Goal: Transaction & Acquisition: Purchase product/service

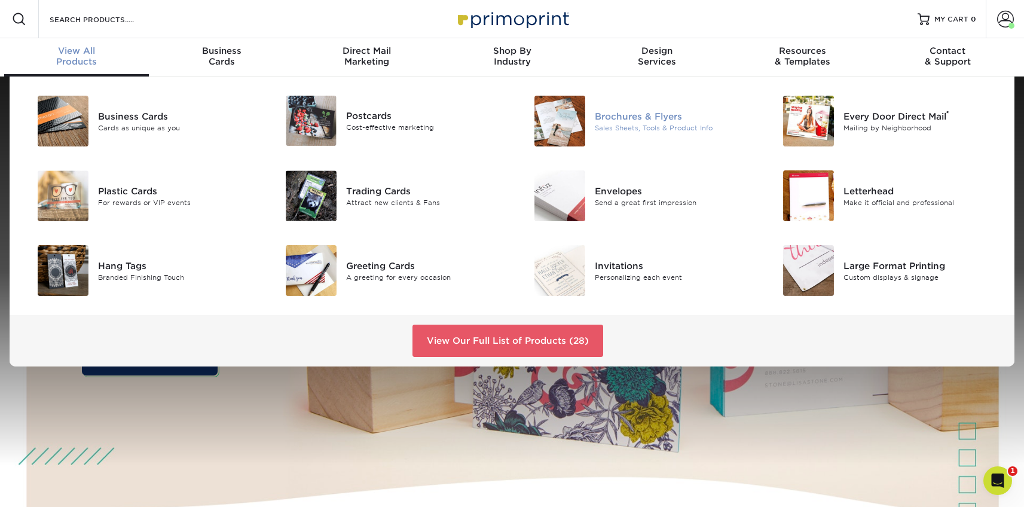
click at [621, 118] on div "Brochures & Flyers" at bounding box center [673, 115] width 157 height 13
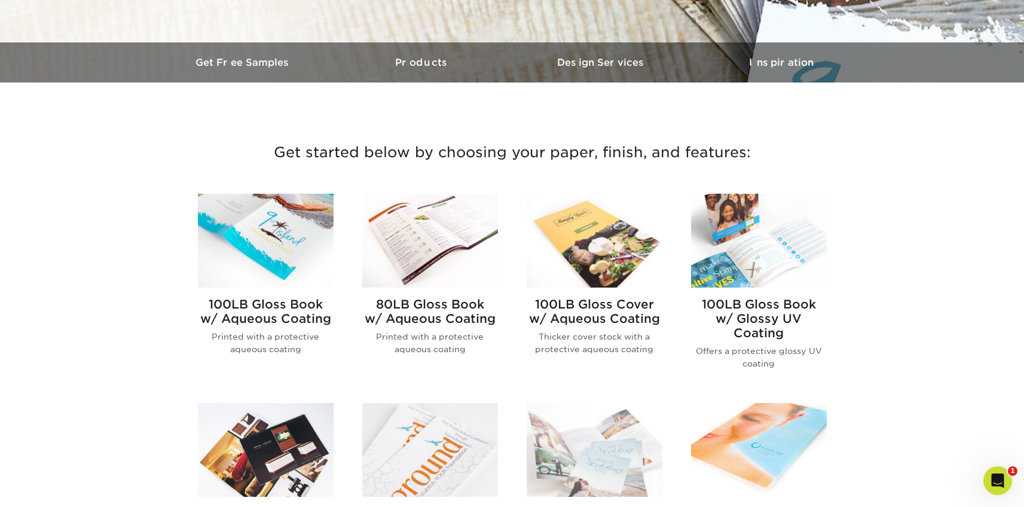
scroll to position [400, 0]
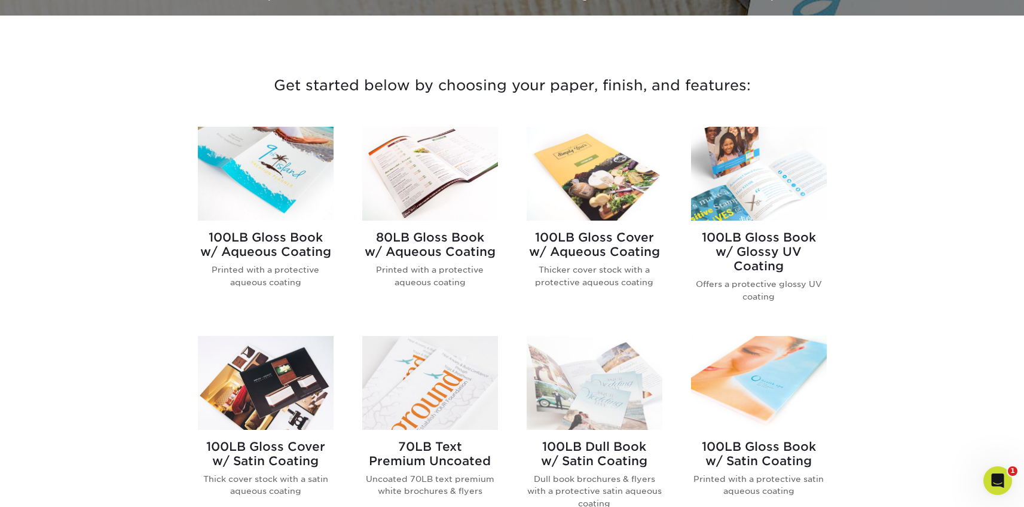
click at [264, 173] on img at bounding box center [266, 174] width 136 height 94
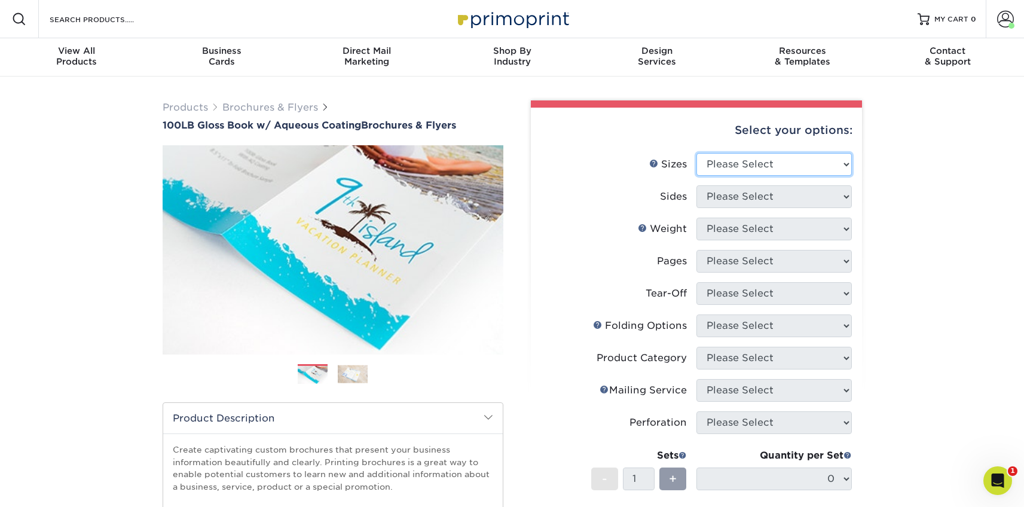
select select "8.50x11.00"
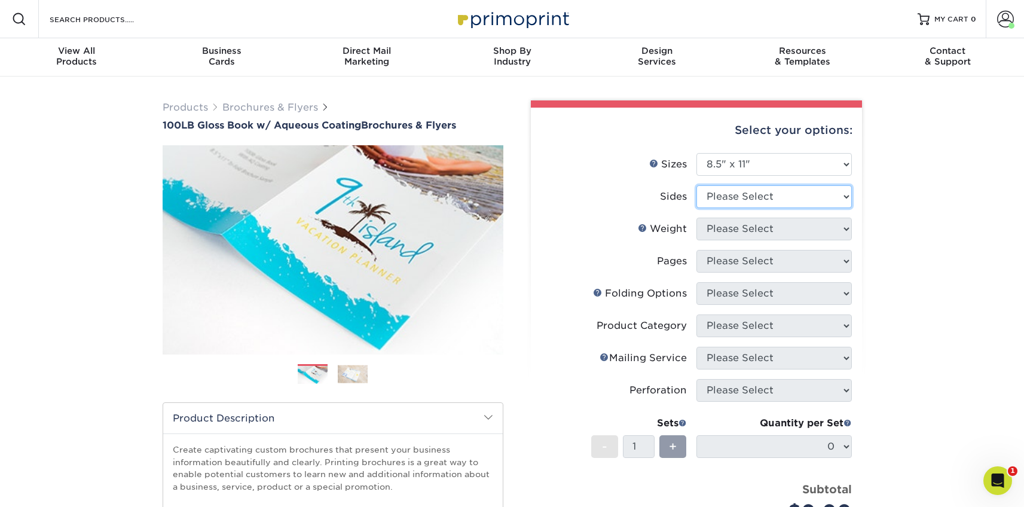
select select "13abbda7-1d64-4f25-8bb2-c179b224825d"
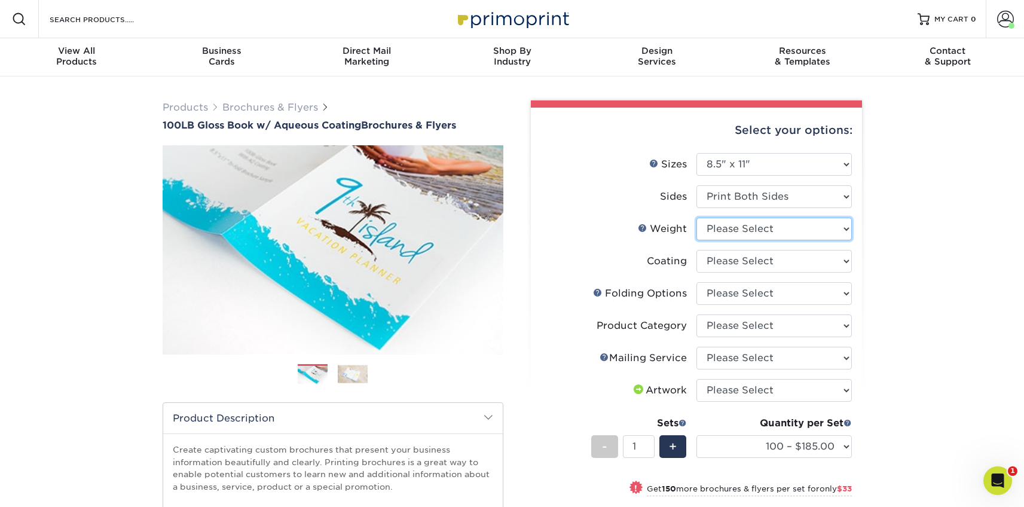
select select "100LB"
select select "d41dab50-ff65-4f4f-bb17-2afe4d36ae33"
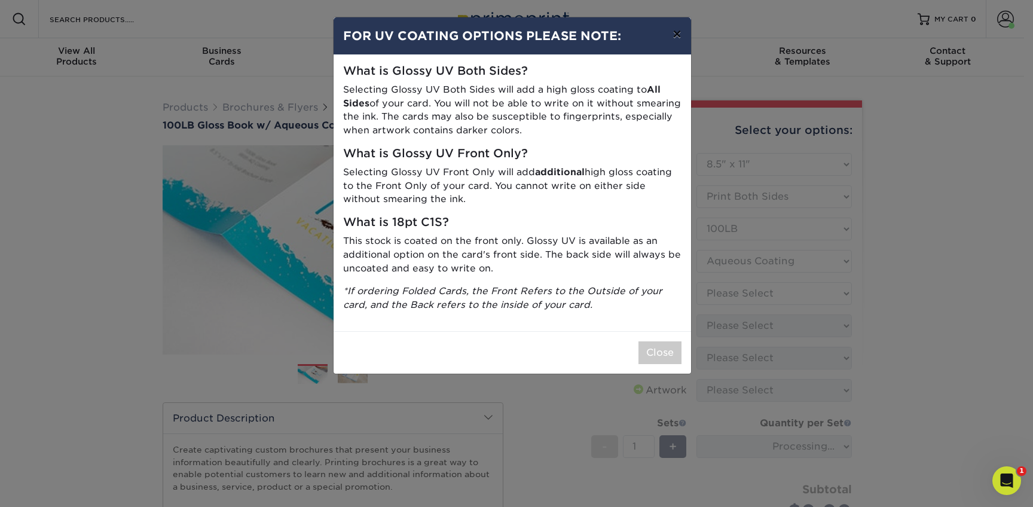
click at [675, 35] on button "×" at bounding box center [676, 33] width 27 height 33
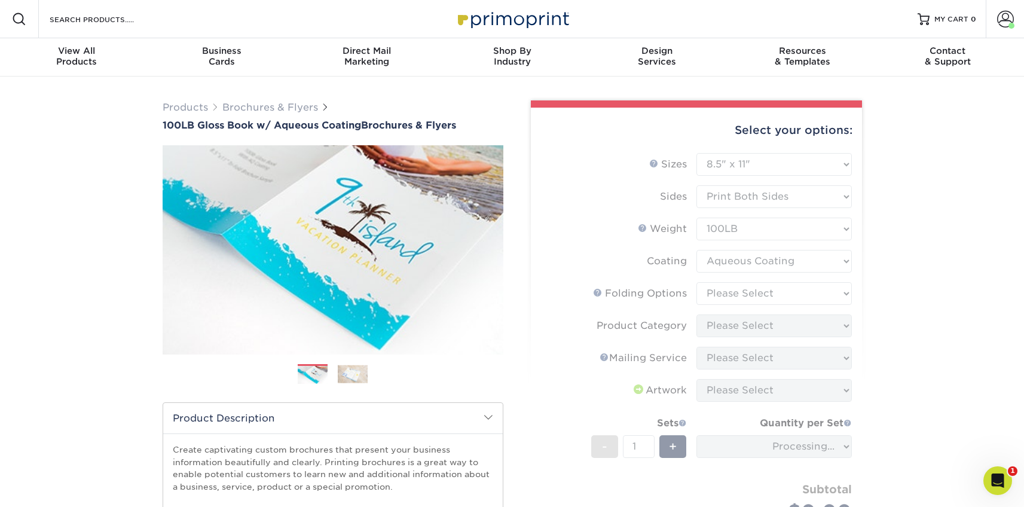
click at [723, 291] on form "Sizes Help Sizes Please Select 3.5" x 8.5" 3.5" x 11" 3.67" x 8.5" 4" x 6" 4" x…" at bounding box center [696, 362] width 312 height 418
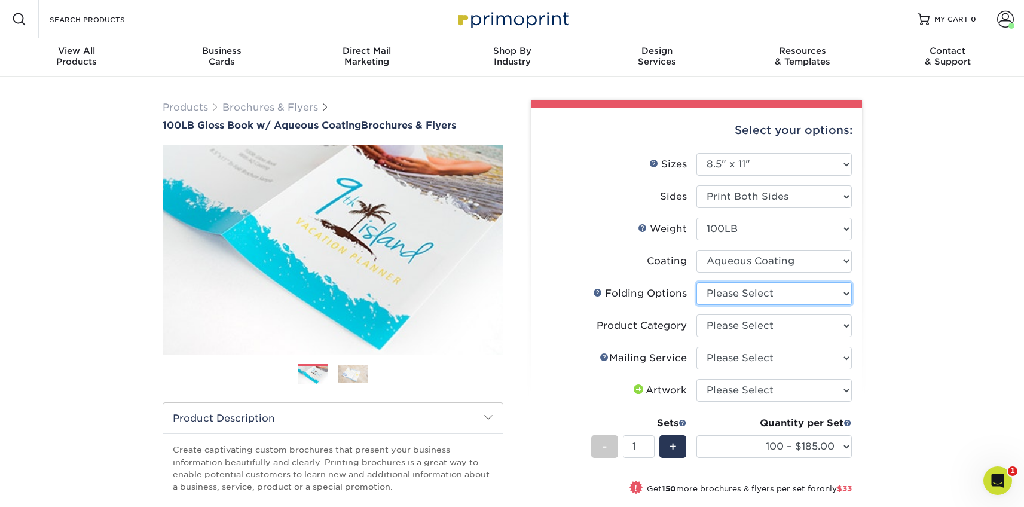
select select "6bd2fd9e-193e-4811-88f7-94c08206d735"
select select "1a668080-6b7c-4174-b399-2c3833b27ef4"
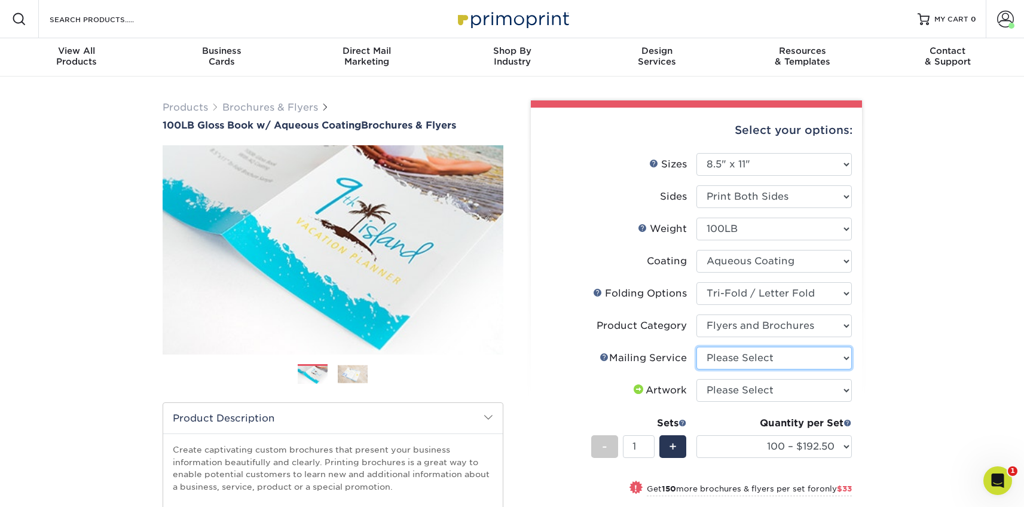
select select "3e5e9bdd-d78a-4c28-a41d-fe1407925ca6"
select select "upload"
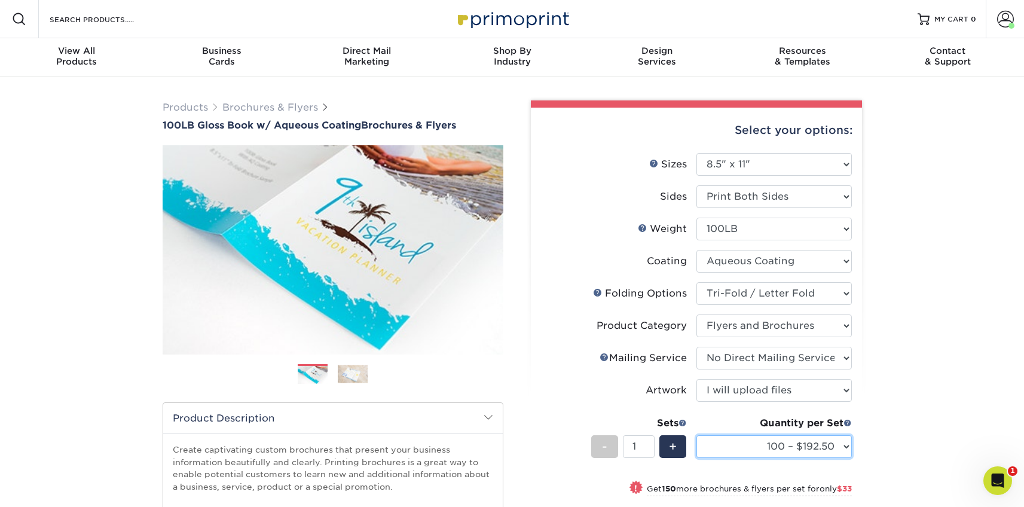
select select "10000 – $1065.00"
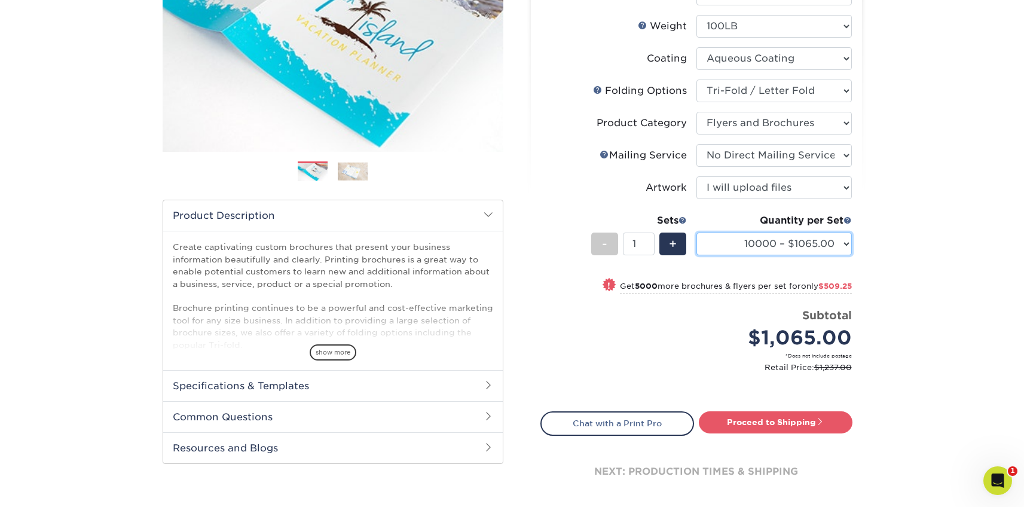
scroll to position [209, 0]
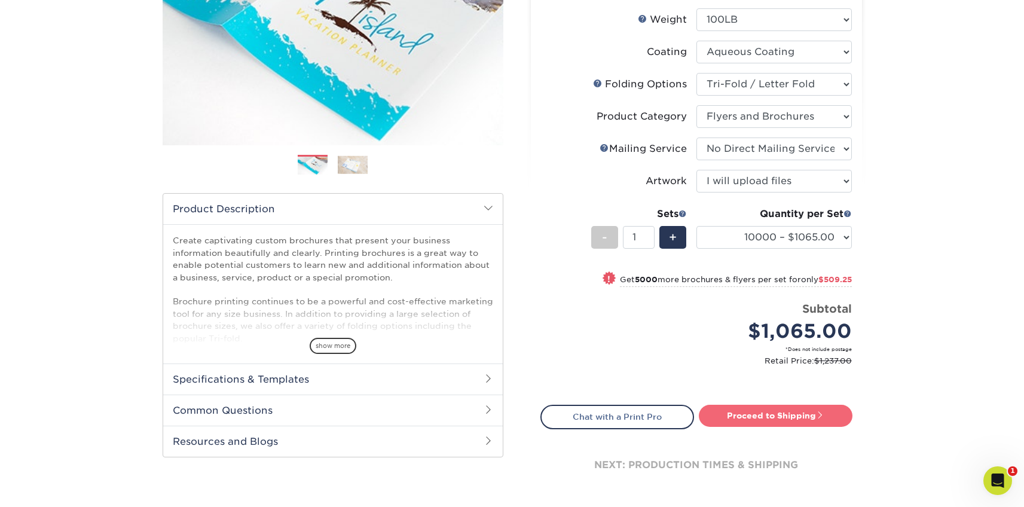
click at [751, 414] on link "Proceed to Shipping" at bounding box center [776, 416] width 154 height 22
type input "Set 1"
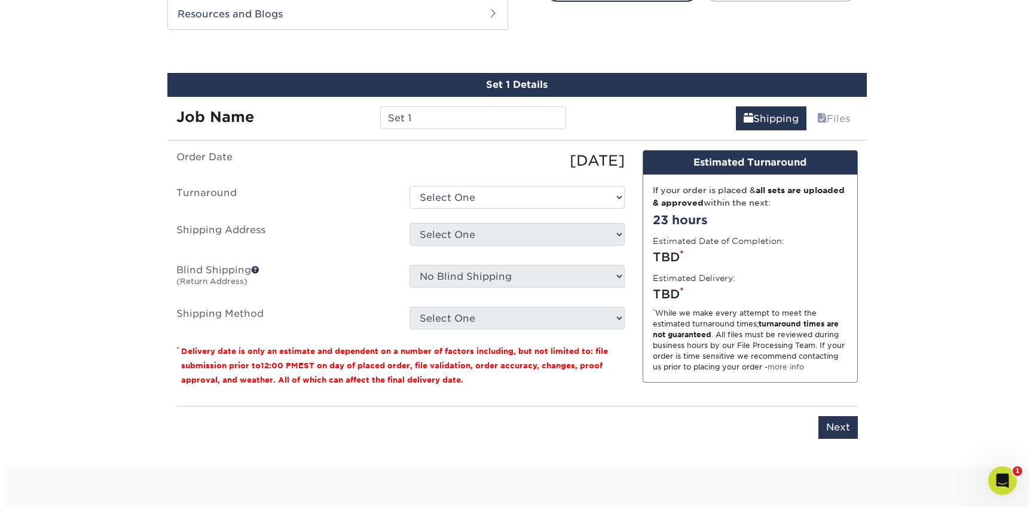
scroll to position [645, 0]
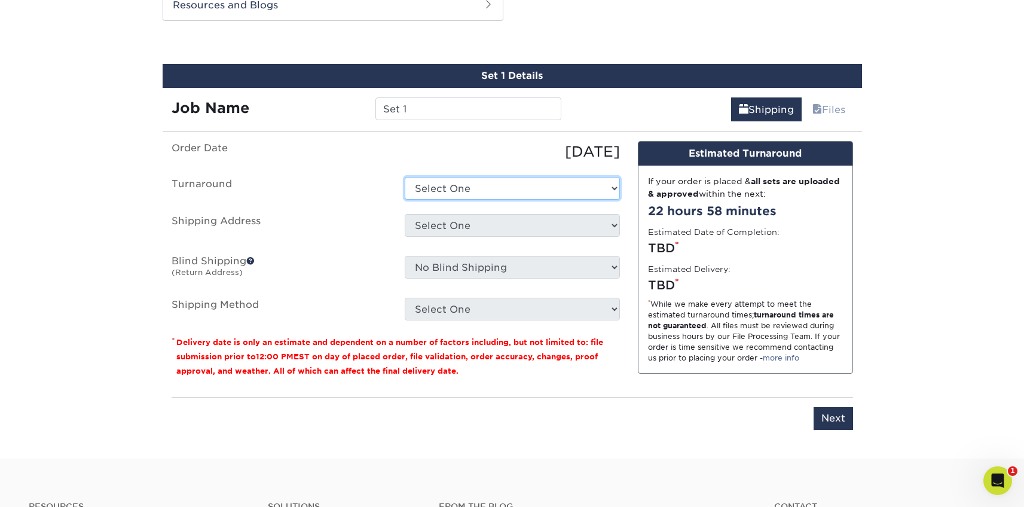
select select "e75830c6-5d92-4527-ba32-86ea09d47581"
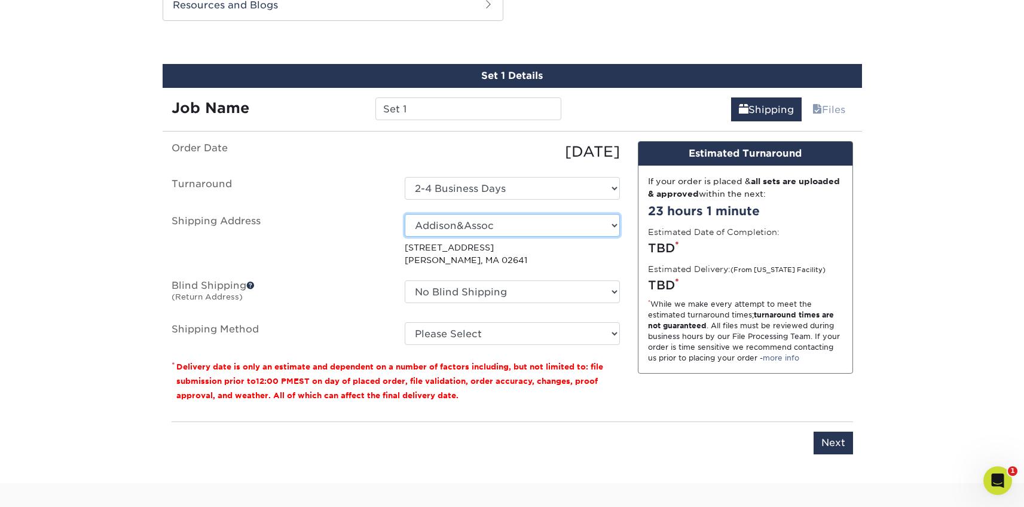
select select "newaddress"
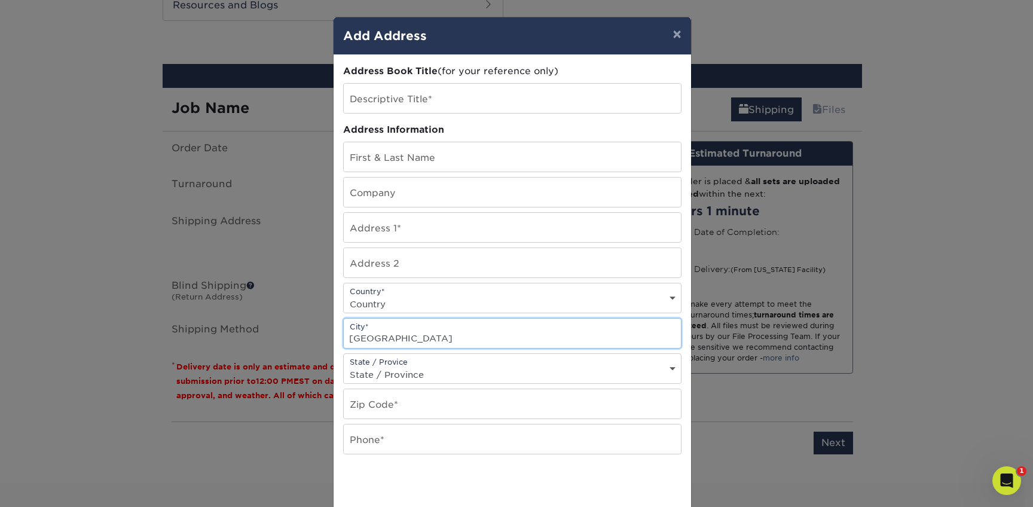
type input "Greenville"
select select "RI"
click at [375, 97] on input "text" at bounding box center [512, 98] width 337 height 29
type input "Athens"
type input "Athens Pizza"
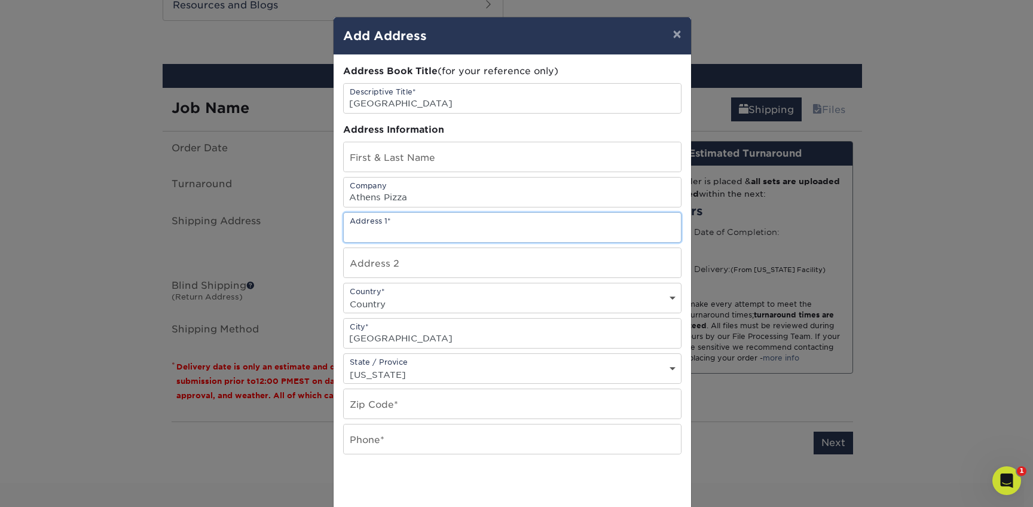
paste input "1 Austin Ave"
type input "1 Austin Ave"
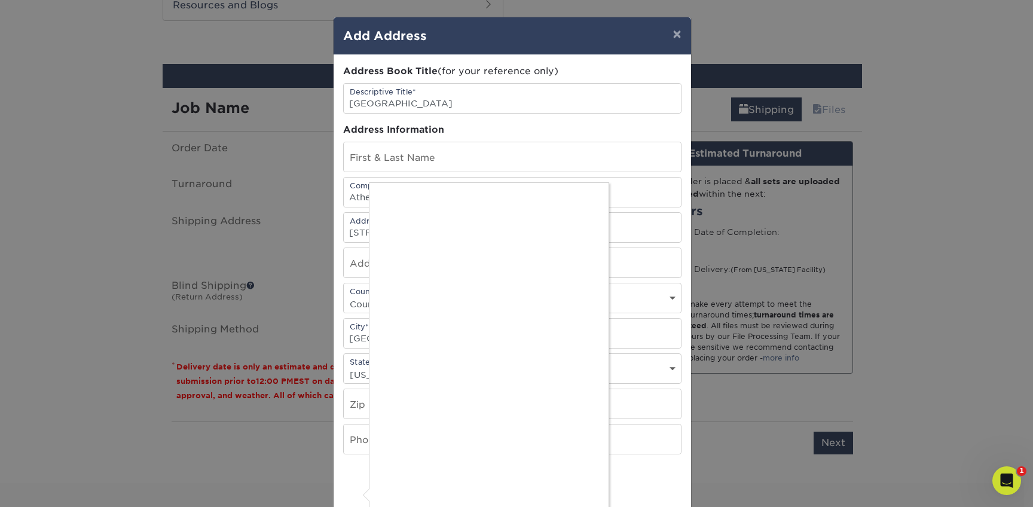
click at [356, 405] on div at bounding box center [516, 253] width 1033 height 507
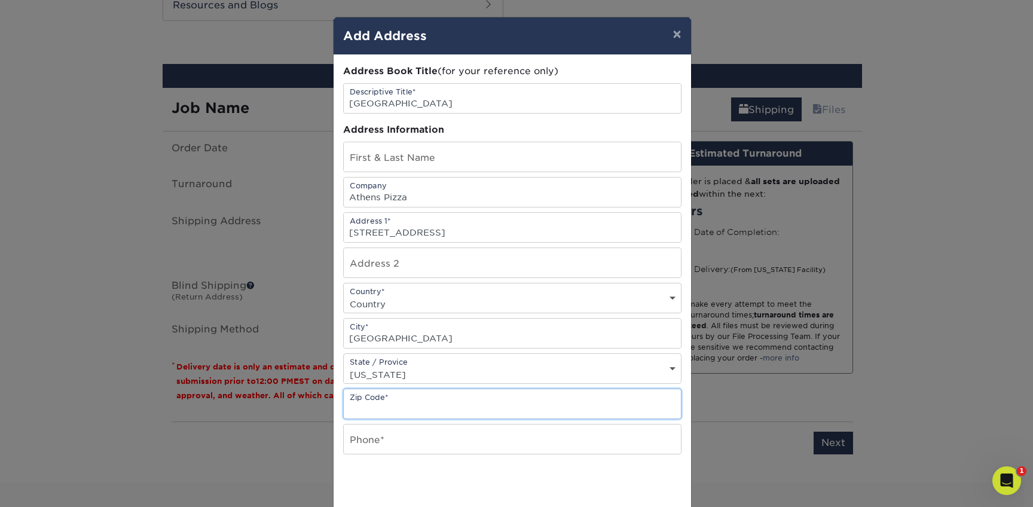
paste input "02828"
type input "02828"
type input "5082557979"
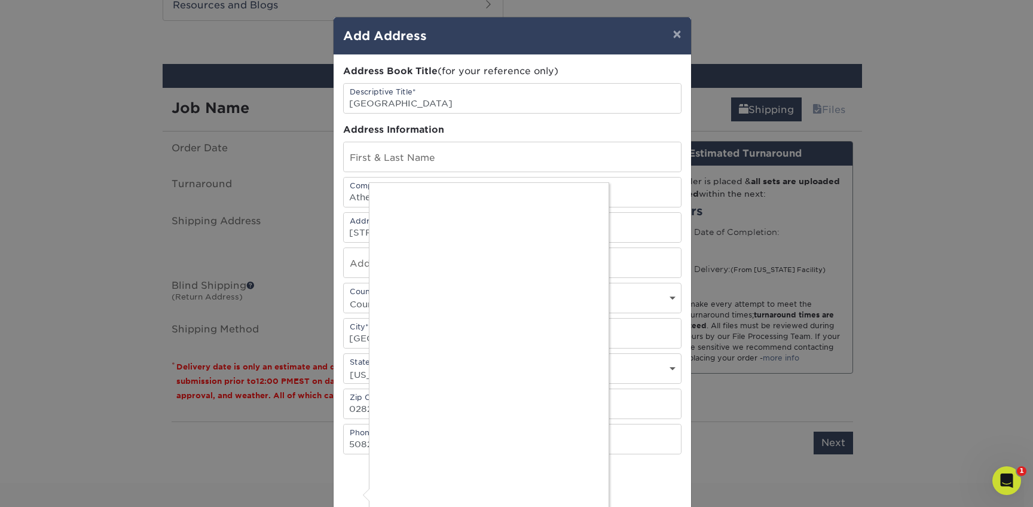
drag, startPoint x: 1027, startPoint y: 125, endPoint x: 1022, endPoint y: 218, distance: 92.8
click at [1022, 217] on div at bounding box center [516, 253] width 1033 height 507
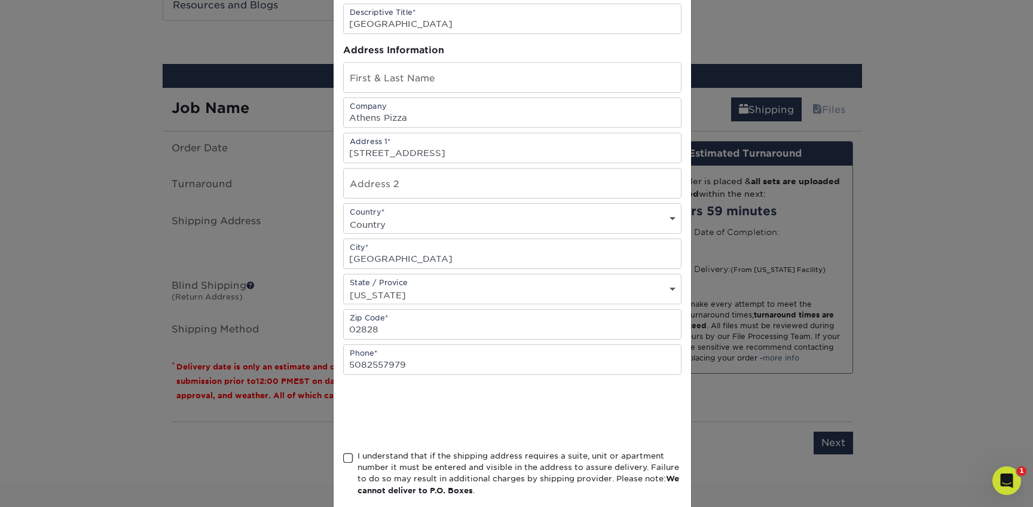
scroll to position [80, 0]
click at [343, 461] on span at bounding box center [348, 457] width 10 height 11
click at [0, 0] on input "I understand that if the shipping address requires a suite, unit or apartment n…" at bounding box center [0, 0] width 0 height 0
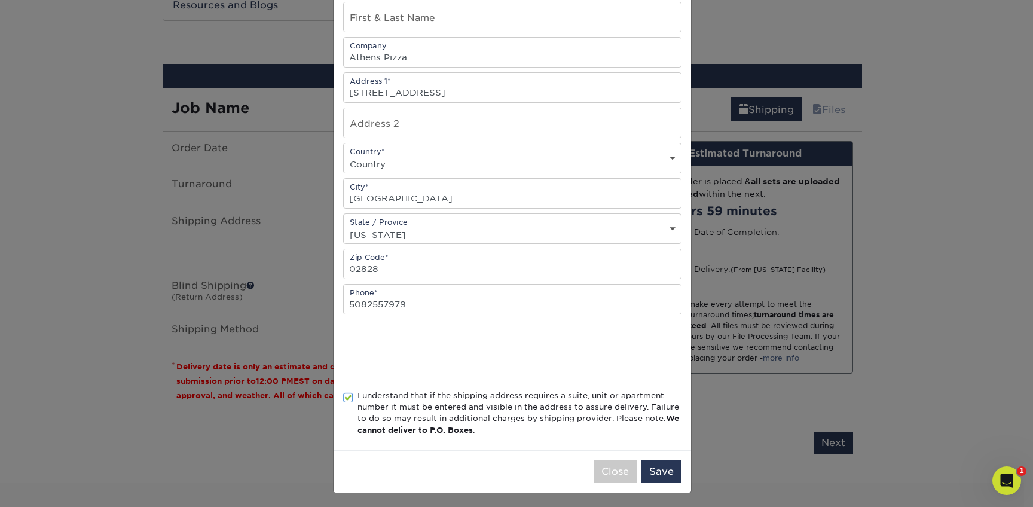
scroll to position [140, 0]
click at [660, 472] on button "Save" at bounding box center [661, 471] width 40 height 23
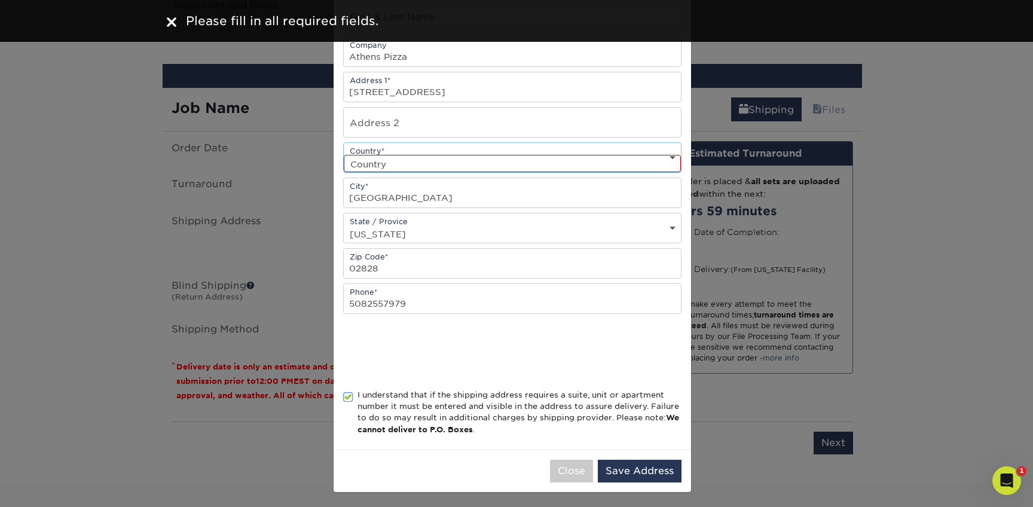
select select "US"
click at [633, 473] on button "Save Address" at bounding box center [640, 471] width 84 height 23
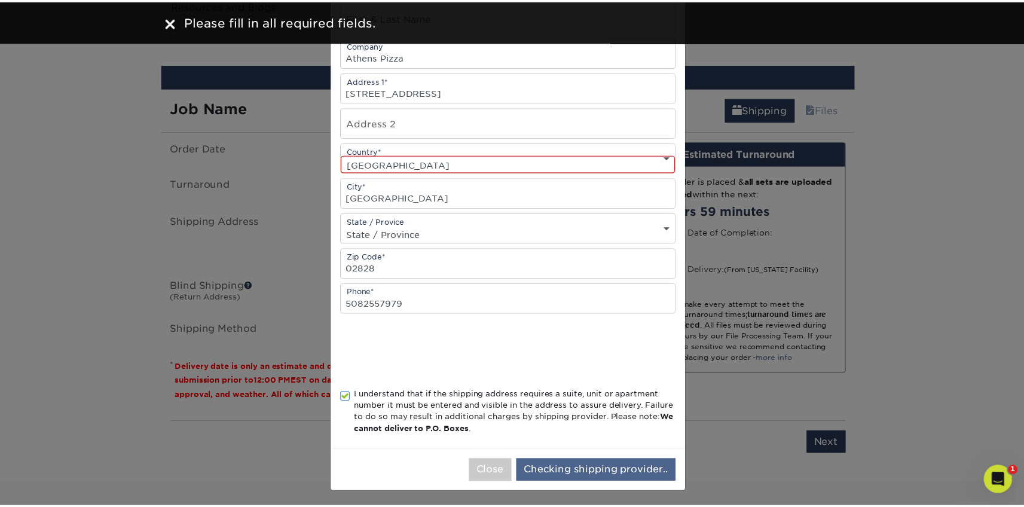
scroll to position [0, 0]
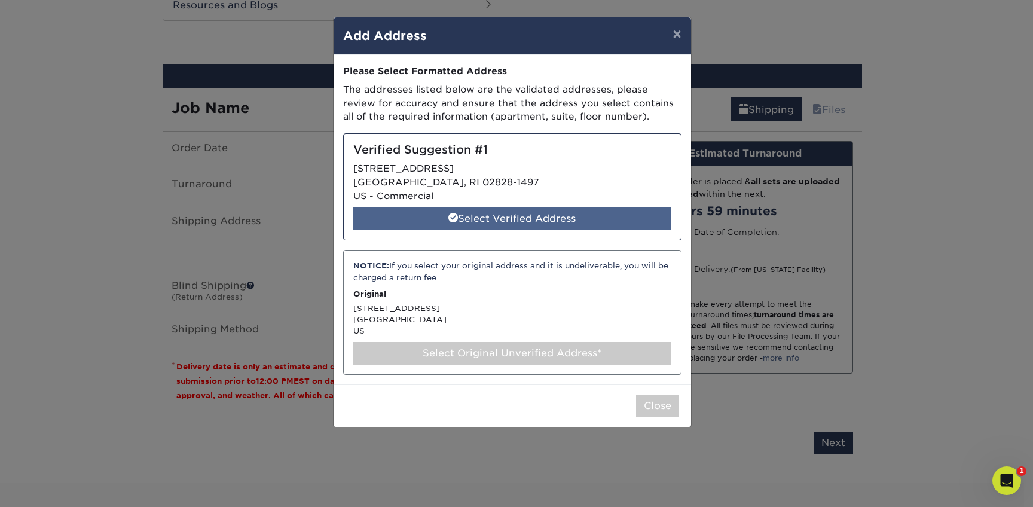
click at [474, 215] on div "Select Verified Address" at bounding box center [512, 218] width 318 height 23
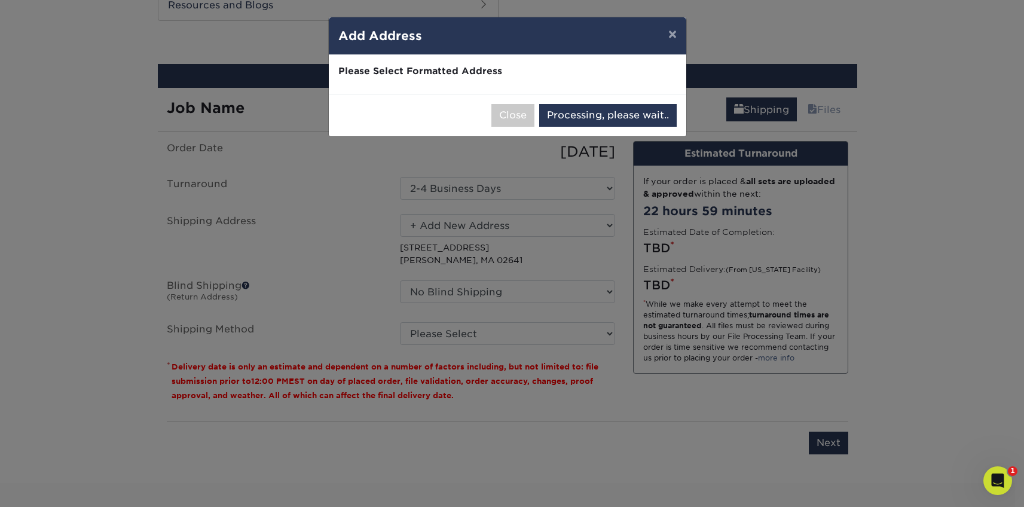
select select "285187"
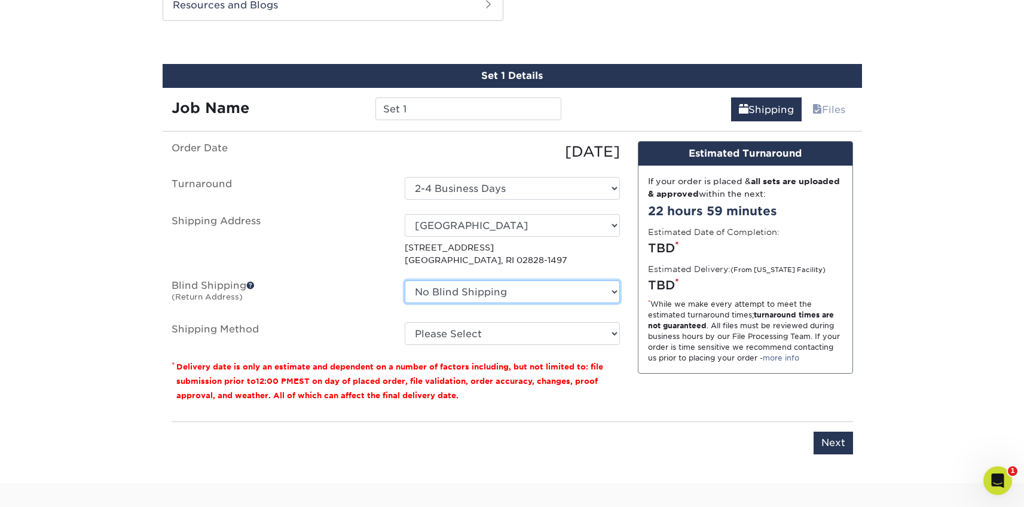
select select "87822"
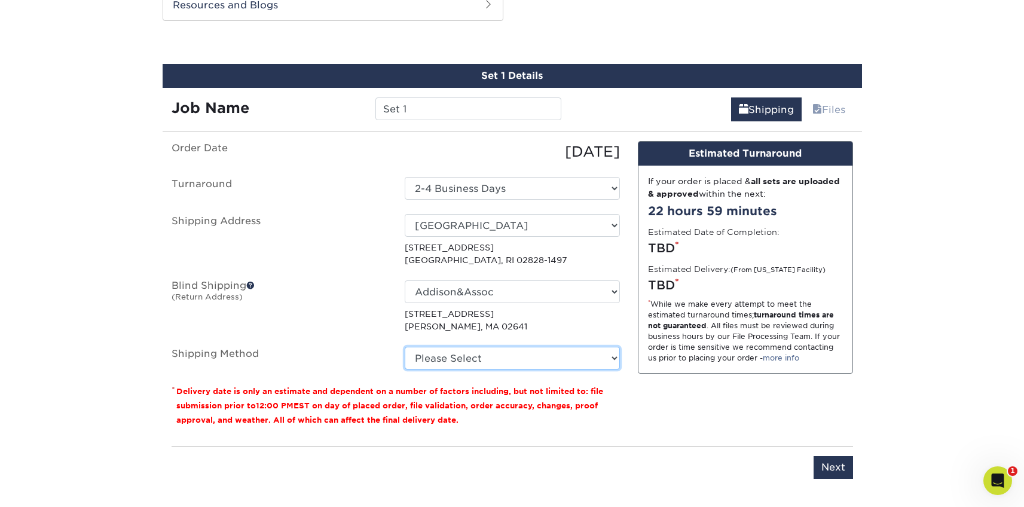
select select "03"
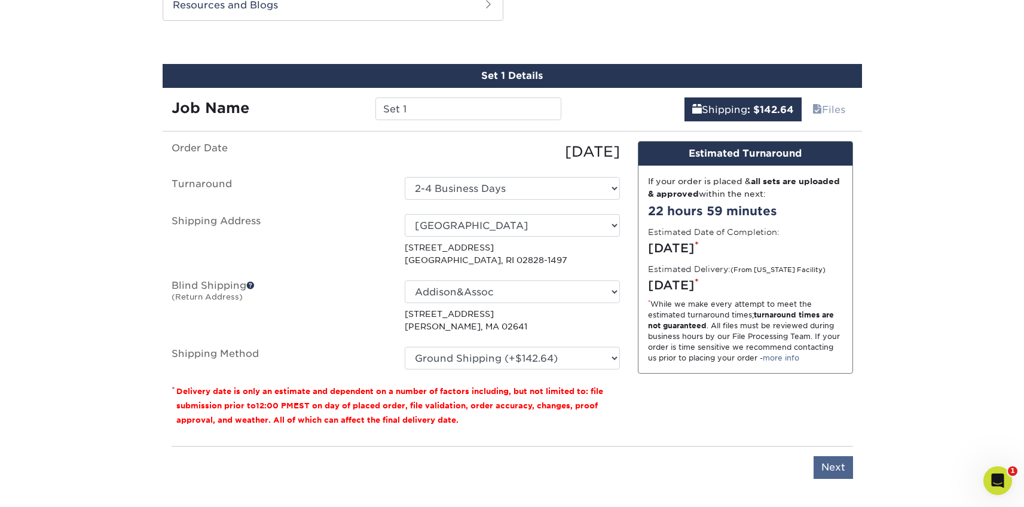
click at [834, 463] on input "Next" at bounding box center [832, 467] width 39 height 23
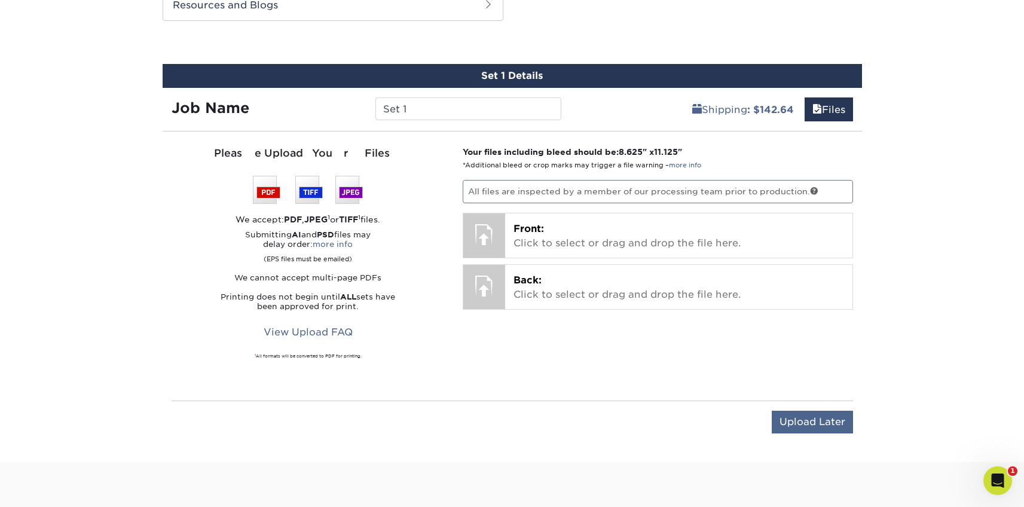
click at [821, 422] on input "Upload Later" at bounding box center [812, 422] width 81 height 23
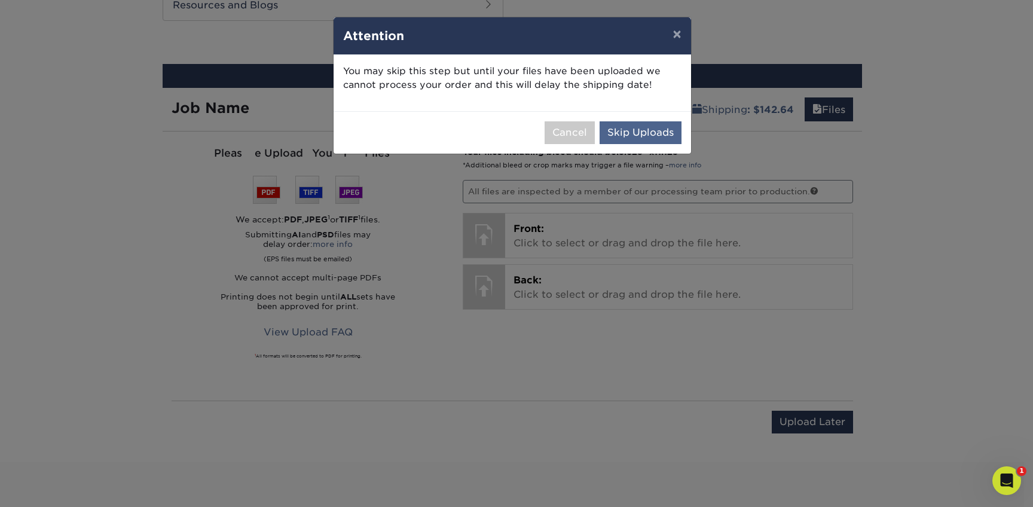
click at [645, 133] on button "Skip Uploads" at bounding box center [640, 132] width 82 height 23
